Goal: Transaction & Acquisition: Purchase product/service

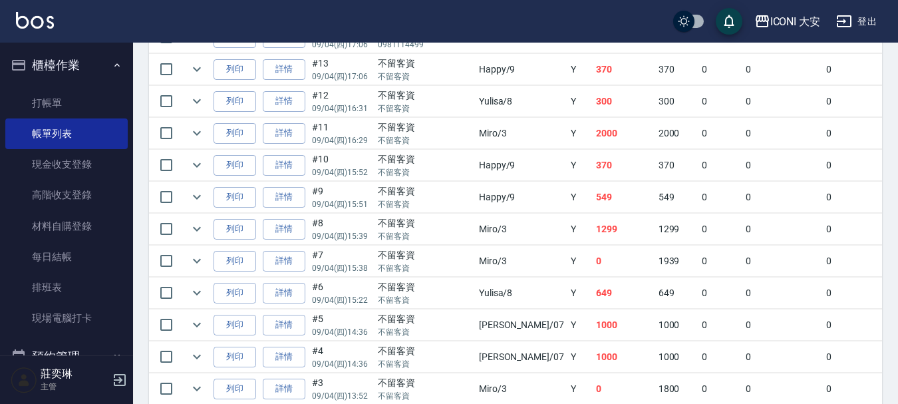
scroll to position [215, 0]
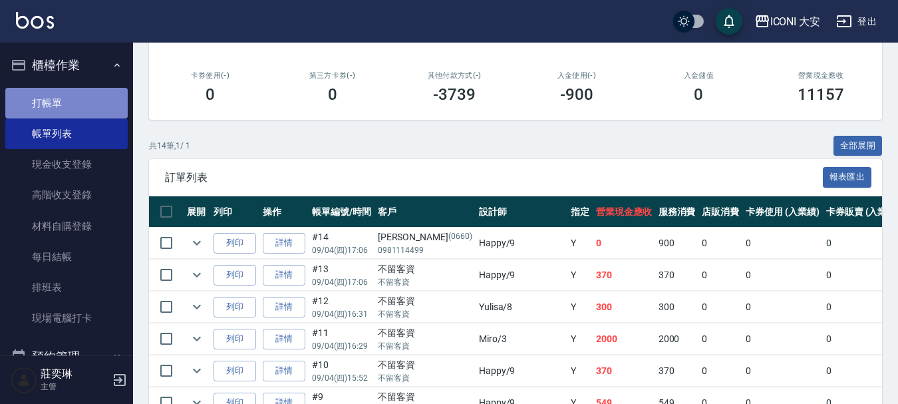
click at [71, 98] on link "打帳單" at bounding box center [66, 103] width 122 height 31
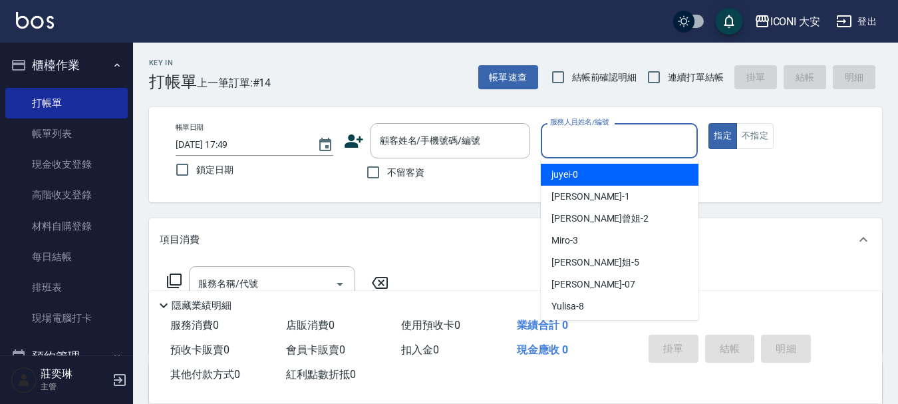
click at [591, 138] on div "服務人員姓名/編號 服務人員姓名/編號" at bounding box center [620, 140] width 158 height 35
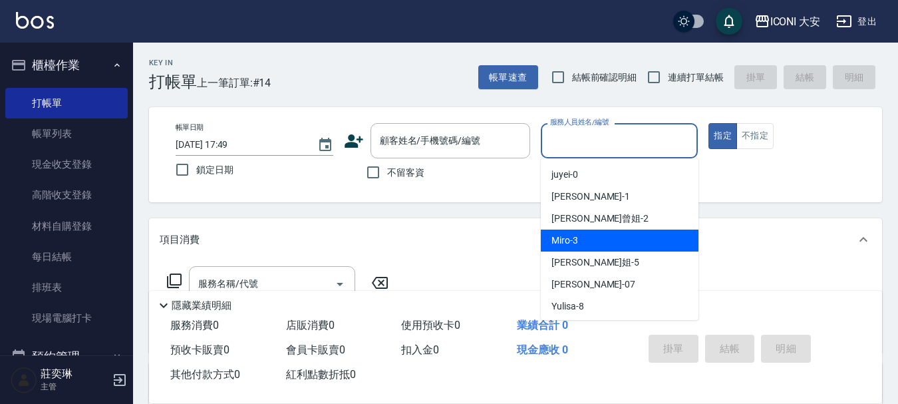
click at [591, 237] on div "Miro -3" at bounding box center [620, 240] width 158 height 22
type input "Miro-3"
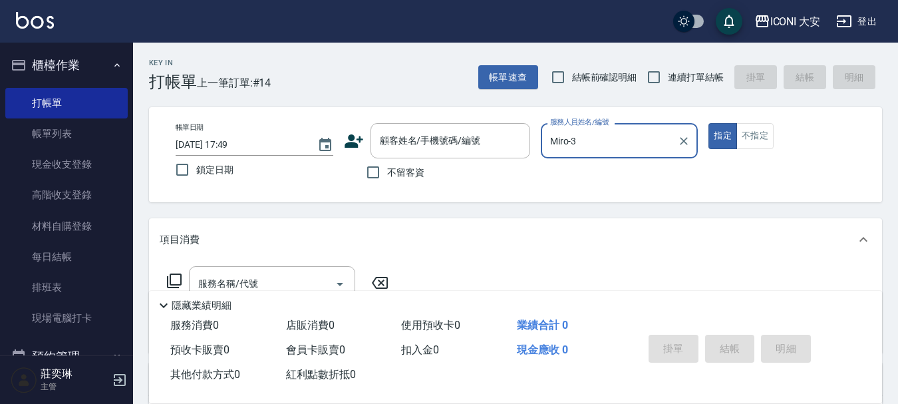
click at [178, 280] on icon at bounding box center [174, 281] width 16 height 16
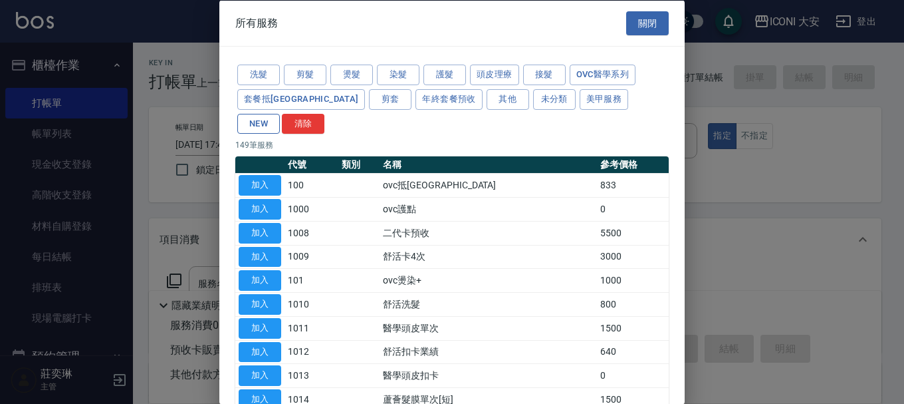
click at [280, 113] on button "NEW" at bounding box center [258, 123] width 43 height 21
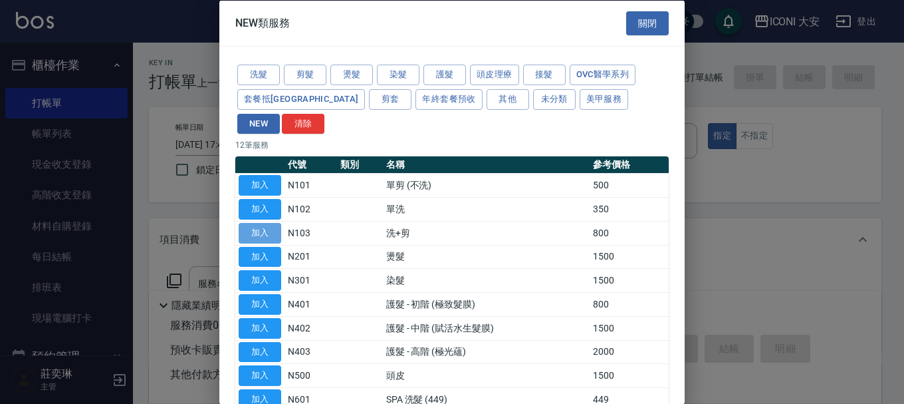
click at [260, 222] on button "加入" at bounding box center [260, 232] width 43 height 21
type input "洗+剪(N103)"
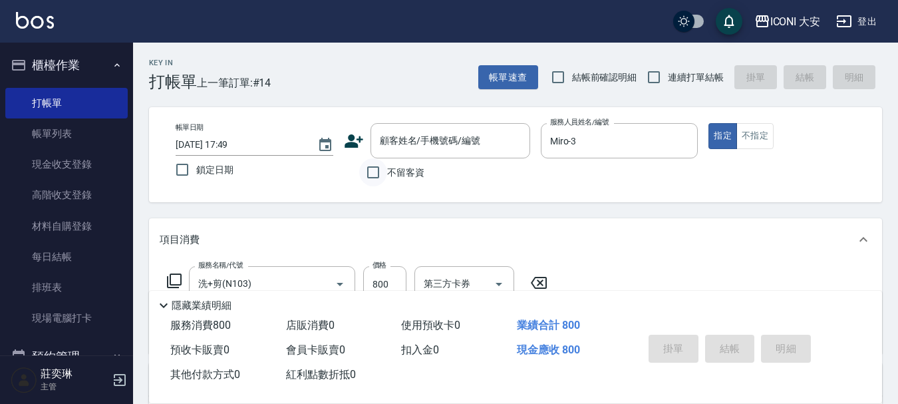
click at [375, 176] on input "不留客資" at bounding box center [373, 172] width 28 height 28
checkbox input "true"
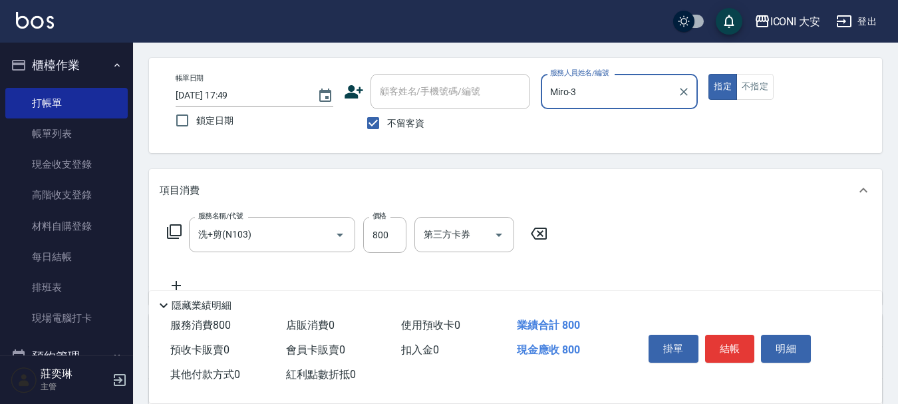
scroll to position [133, 0]
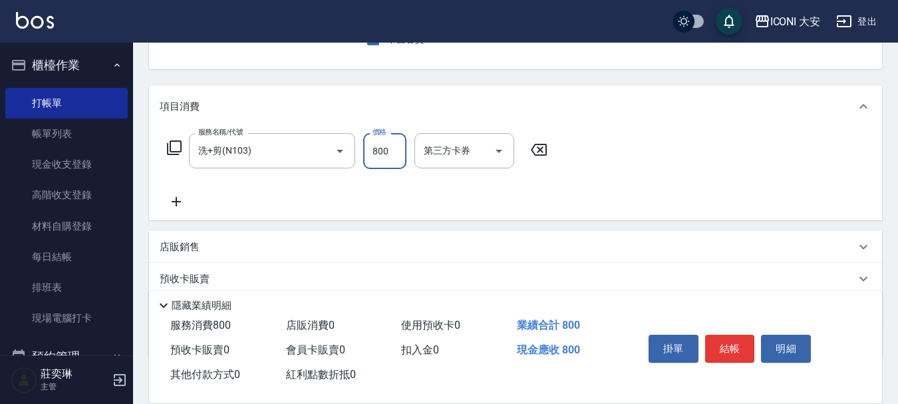
click at [370, 160] on input "800" at bounding box center [384, 151] width 43 height 36
type input "850"
click at [722, 335] on button "結帳" at bounding box center [730, 349] width 50 height 28
